Goal: Task Accomplishment & Management: Complete application form

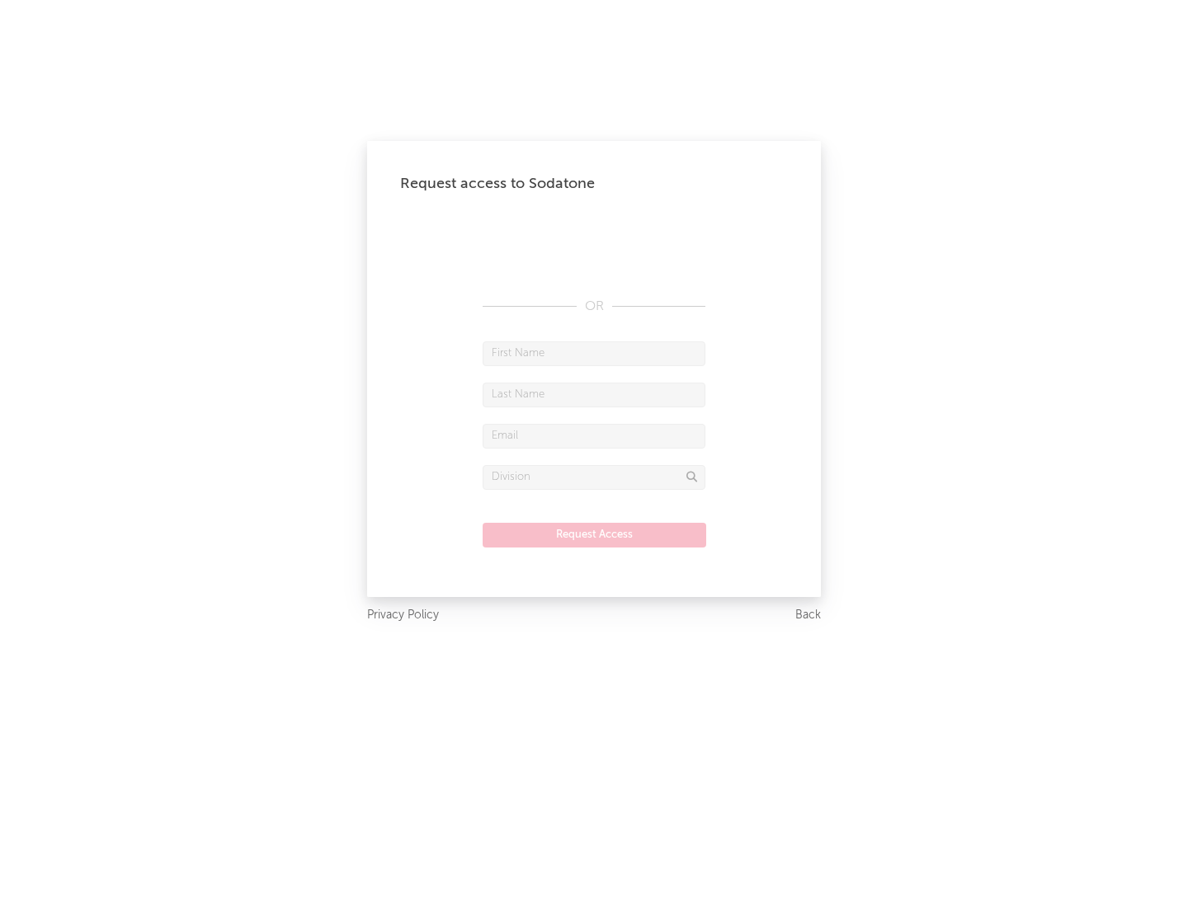
click at [594, 353] on input "text" at bounding box center [594, 353] width 223 height 25
type input "[PERSON_NAME]"
click at [594, 394] on input "text" at bounding box center [594, 395] width 223 height 25
type input "[PERSON_NAME]"
click at [594, 436] on input "text" at bounding box center [594, 436] width 223 height 25
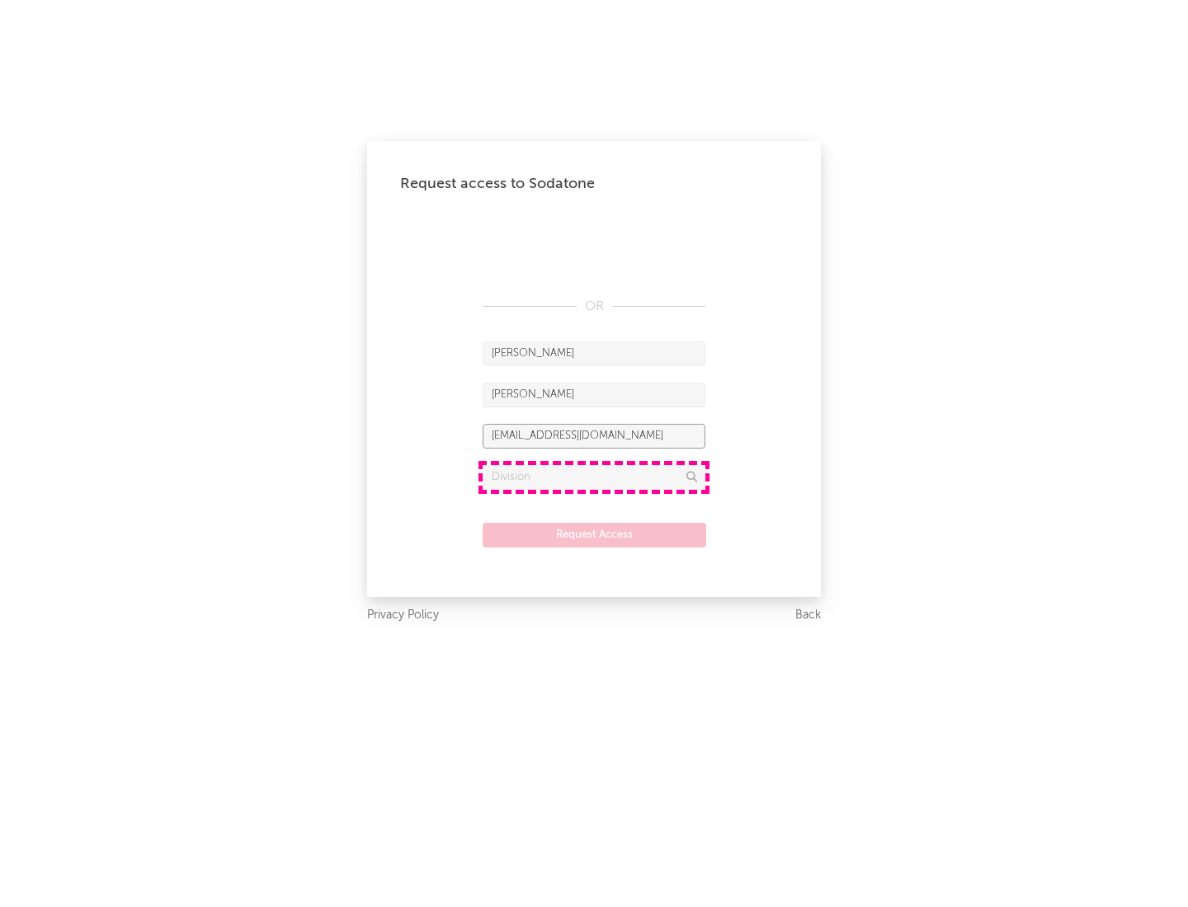
type input "[EMAIL_ADDRESS][DOMAIN_NAME]"
click at [594, 477] on input "text" at bounding box center [594, 477] width 223 height 25
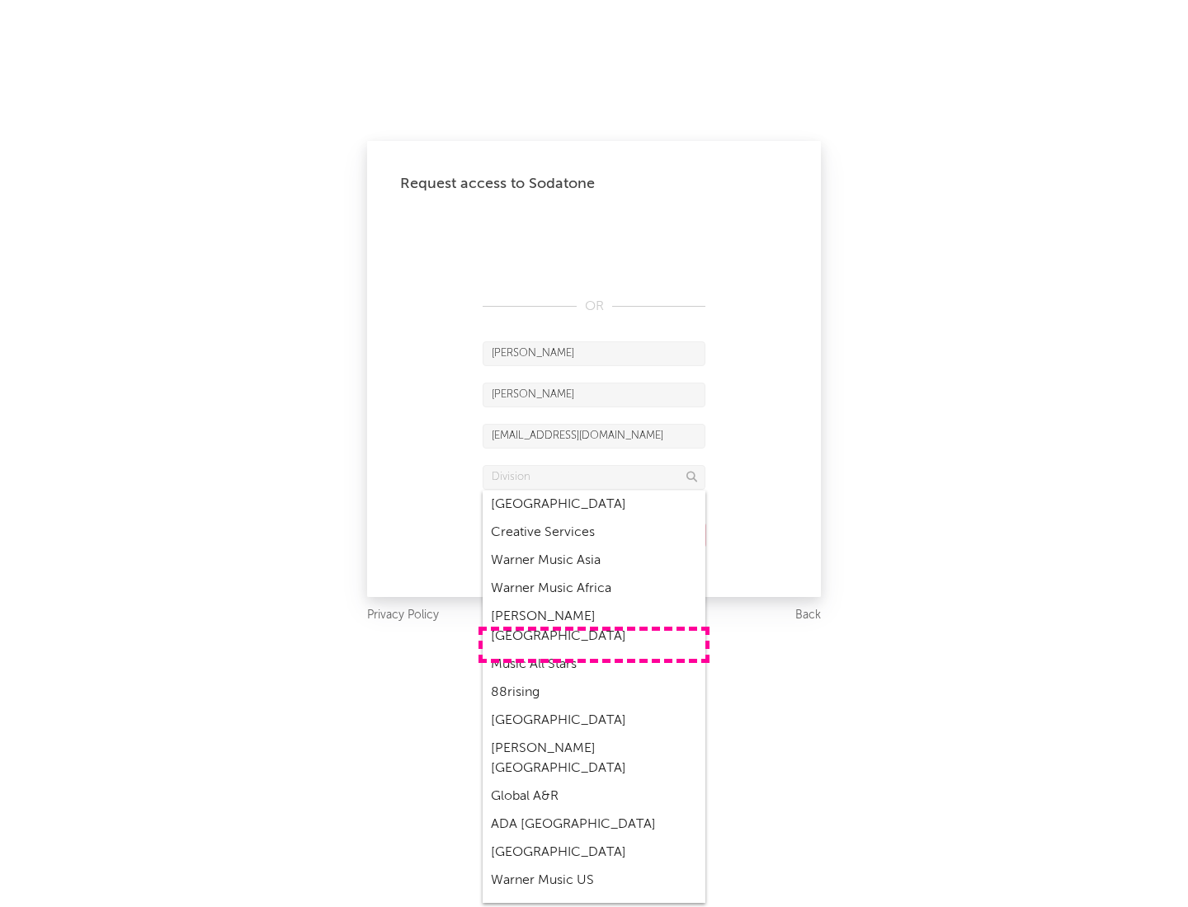
click at [594, 651] on div "Music All Stars" at bounding box center [594, 665] width 223 height 28
type input "Music All Stars"
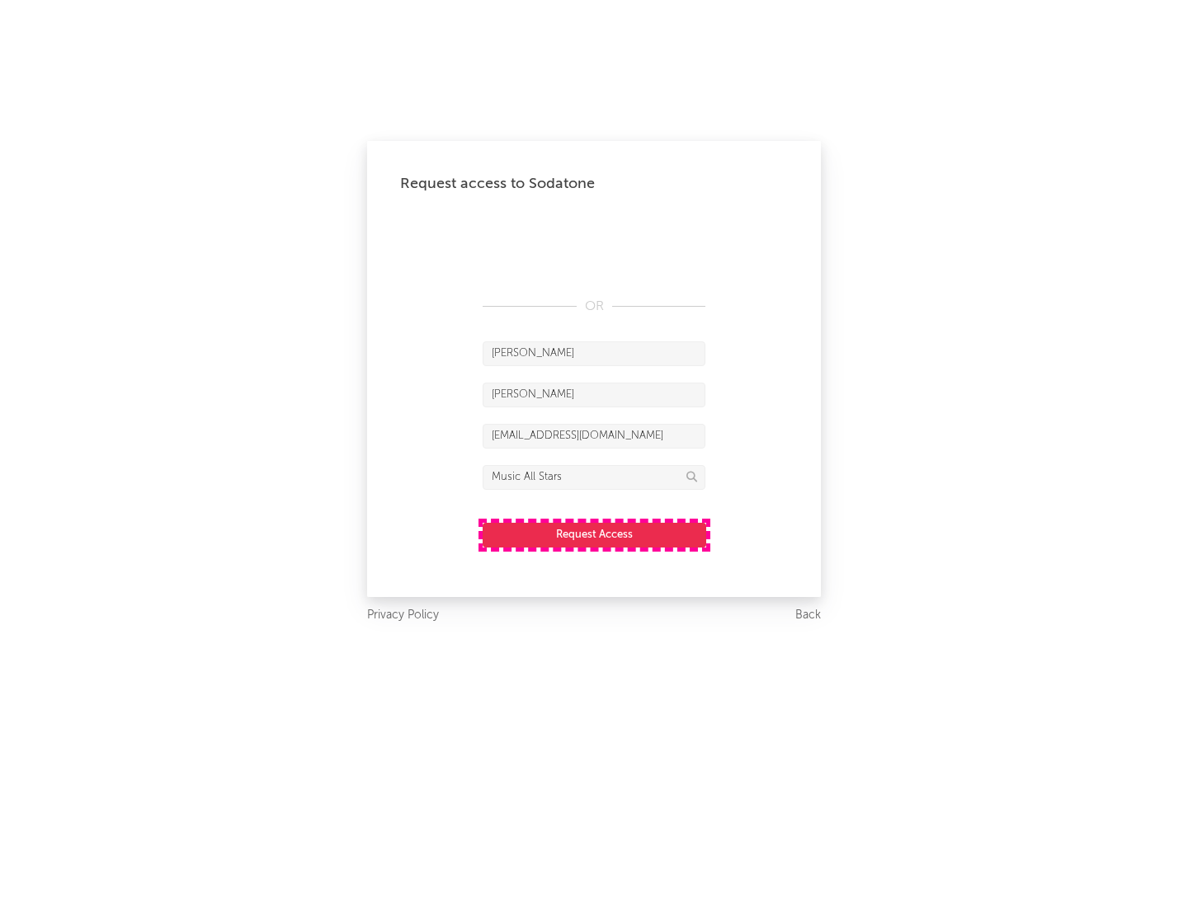
click at [594, 535] on button "Request Access" at bounding box center [595, 535] width 224 height 25
